Goal: Task Accomplishment & Management: Manage account settings

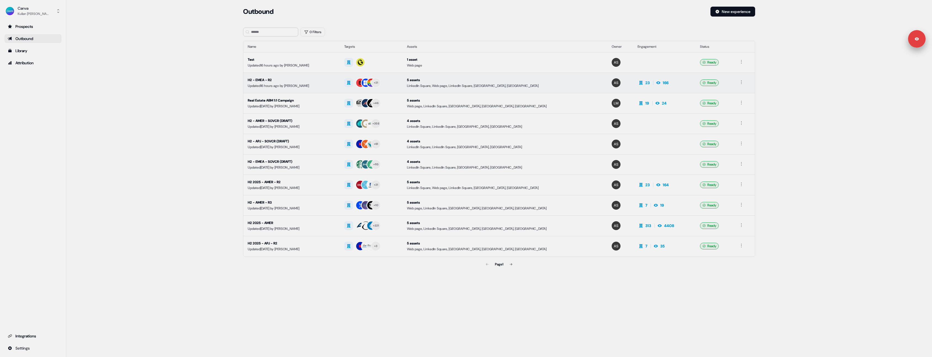
click at [474, 83] on div "LinkedIn Square, Web page, LinkedIn Square, [GEOGRAPHIC_DATA], [GEOGRAPHIC_DATA]" at bounding box center [505, 86] width 196 height 6
click at [52, 347] on html "Signed in as [PERSON_NAME] Sign out For the best experience switch devices to a…" at bounding box center [466, 178] width 932 height 357
drag, startPoint x: 49, startPoint y: 335, endPoint x: 45, endPoint y: 336, distance: 4.6
click at [49, 335] on html "Signed in as [PERSON_NAME] Sign out For the best experience switch devices to a…" at bounding box center [466, 178] width 932 height 357
click at [45, 336] on div "Integrations" at bounding box center [33, 336] width 51 height 6
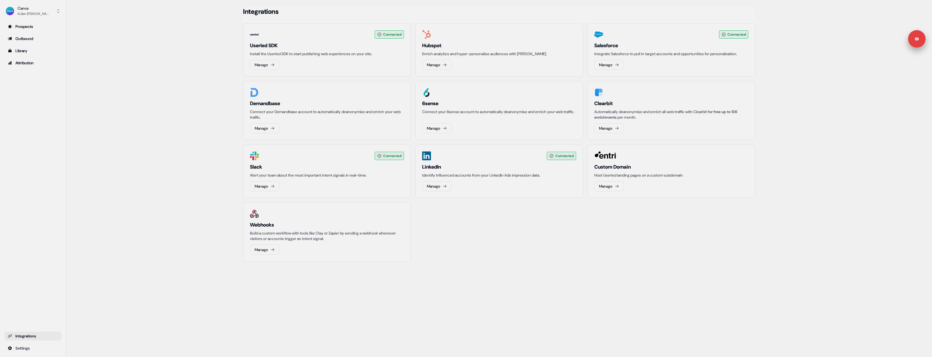
click at [48, 336] on div "Integrations" at bounding box center [33, 336] width 51 height 6
click at [37, 52] on div "Library" at bounding box center [33, 51] width 51 height 6
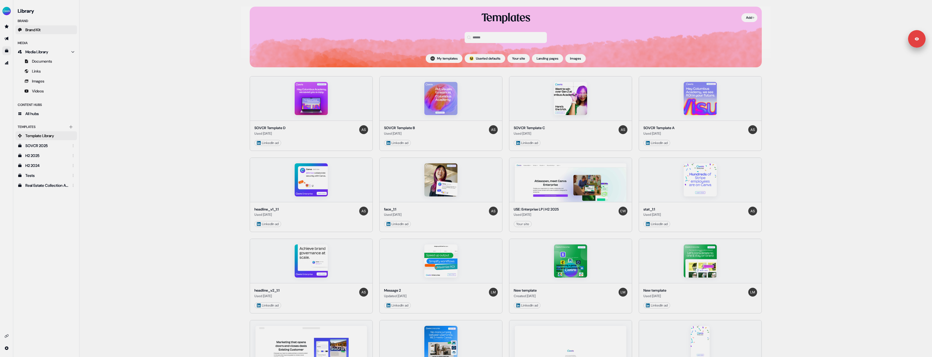
click at [46, 31] on link "Brand Kit" at bounding box center [46, 29] width 62 height 9
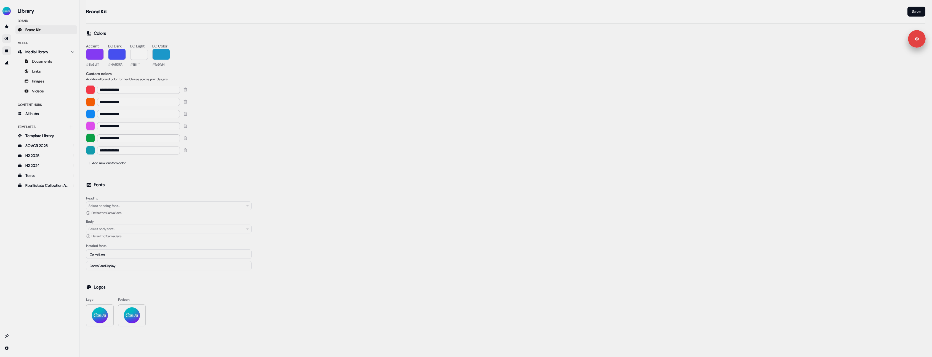
click at [6, 36] on link "Go to outbound experience" at bounding box center [6, 38] width 9 height 9
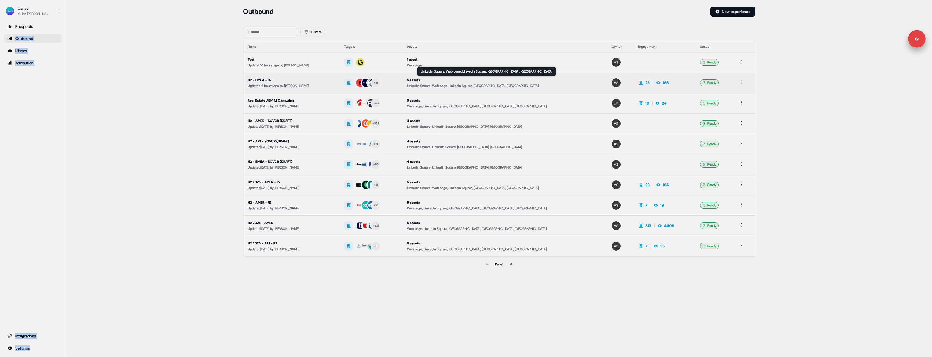
click at [458, 77] on td "5 assets LinkedIn Square, Web page, LinkedIn Square, LinkedIn Square, LinkedIn …" at bounding box center [505, 83] width 205 height 20
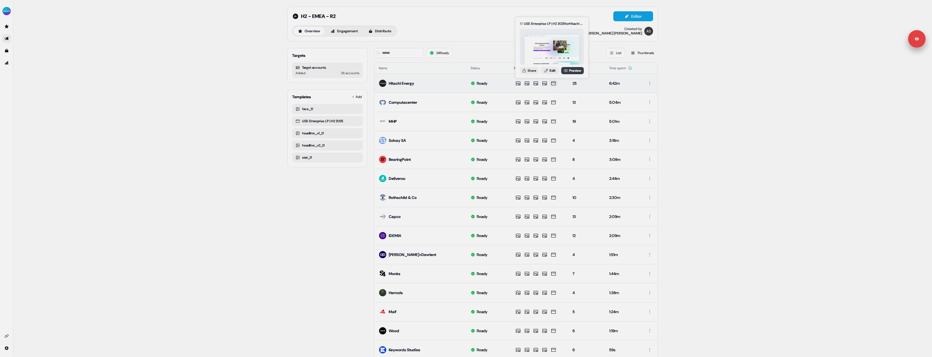
click at [576, 70] on link "Preview" at bounding box center [572, 70] width 23 height 7
click at [6, 13] on img "side nav menu" at bounding box center [6, 11] width 9 height 9
click at [32, 45] on div "Logout" at bounding box center [28, 46] width 52 height 10
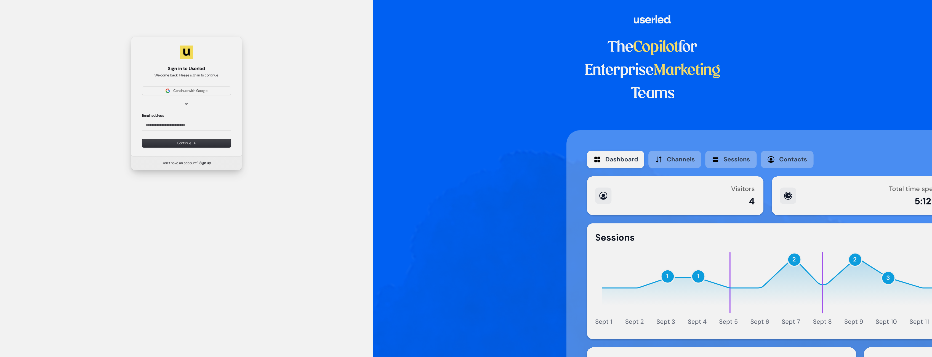
click at [218, 86] on div "Sign in to Userled Welcome back! Please sign in to continue Continue with Googl…" at bounding box center [186, 97] width 111 height 120
click at [217, 88] on span "Continue with Google" at bounding box center [186, 90] width 82 height 5
